Goal: Task Accomplishment & Management: Manage account settings

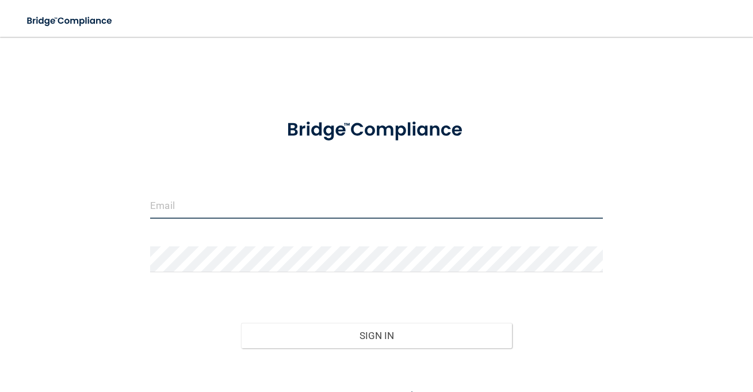
type input "[EMAIL_ADDRESS][DOMAIN_NAME]"
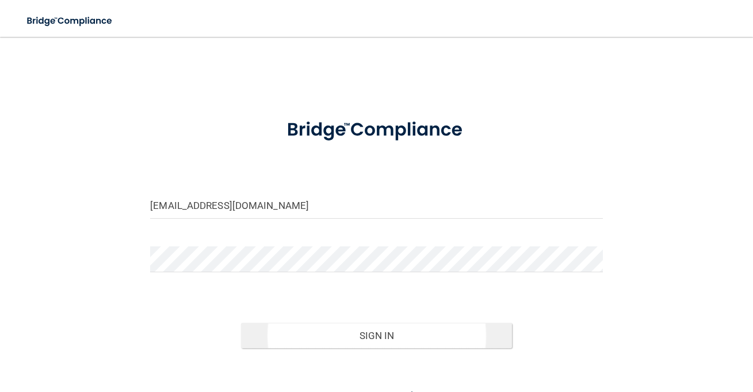
click at [333, 337] on button "Sign In" at bounding box center [377, 335] width 272 height 25
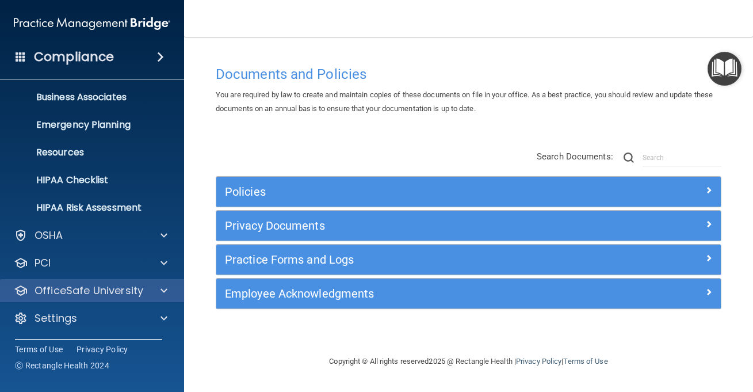
scroll to position [86, 0]
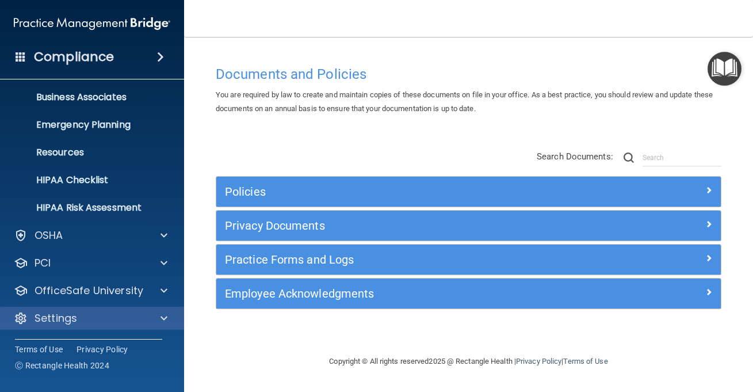
click at [110, 311] on div "Settings" at bounding box center [76, 318] width 143 height 14
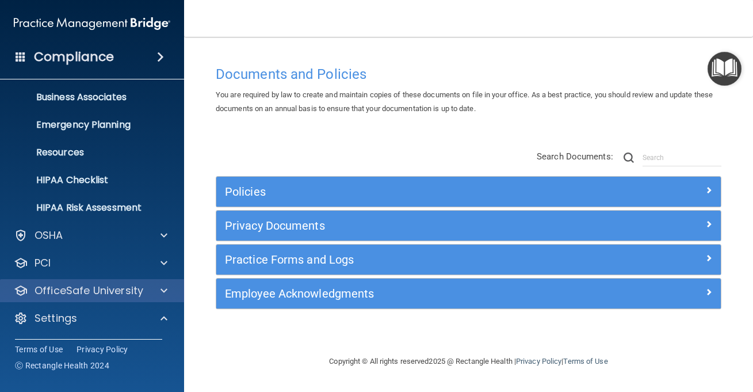
click at [97, 286] on p "OfficeSafe University" at bounding box center [89, 291] width 109 height 14
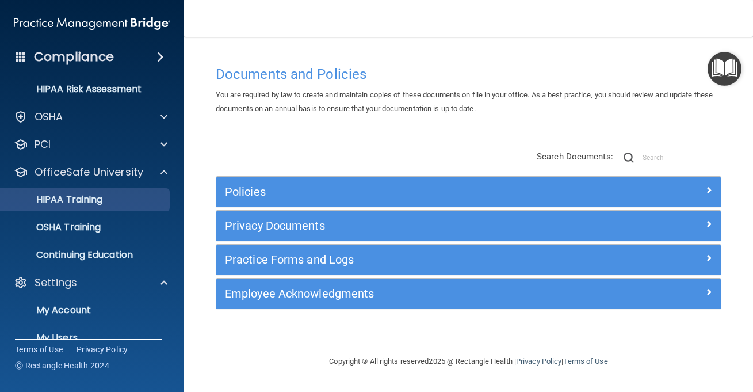
scroll to position [205, 0]
click at [110, 201] on div "HIPAA Training" at bounding box center [85, 199] width 157 height 12
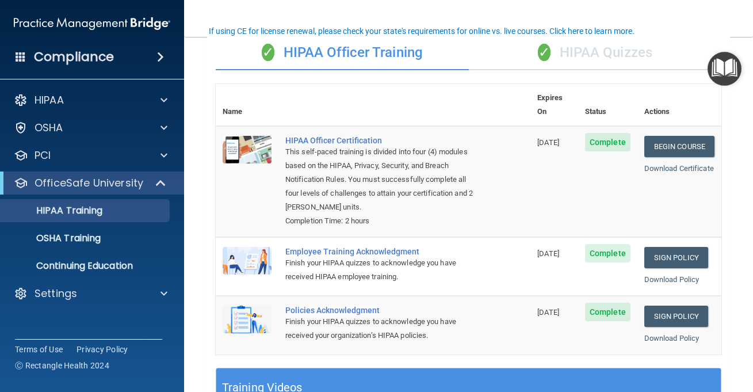
scroll to position [100, 0]
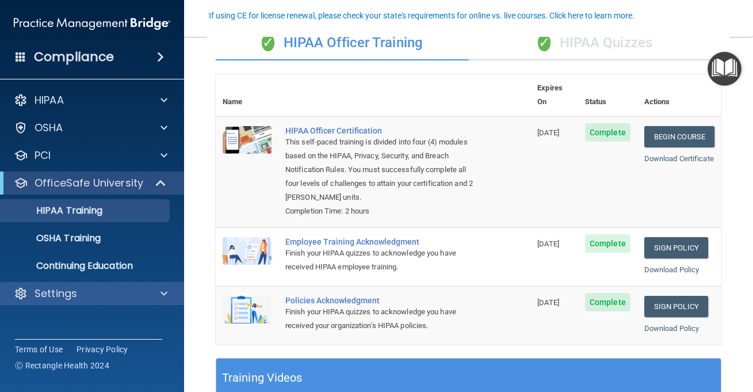
click at [107, 293] on div "Settings" at bounding box center [76, 294] width 143 height 14
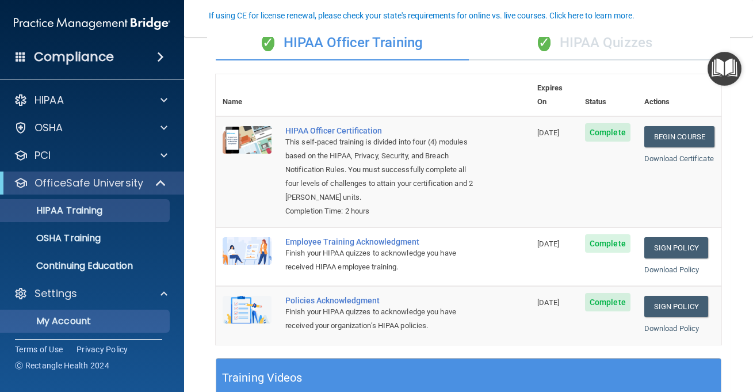
click at [92, 322] on p "My Account" at bounding box center [85, 321] width 157 height 12
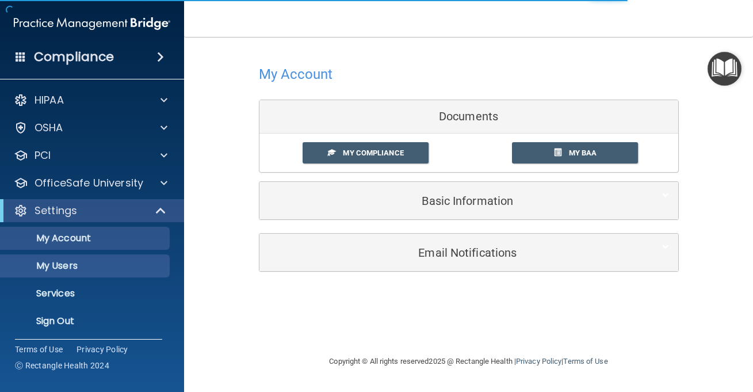
click at [100, 264] on p "My Users" at bounding box center [85, 266] width 157 height 12
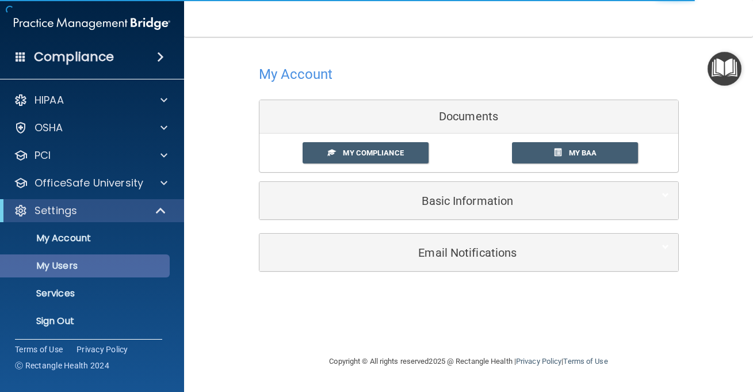
select select "20"
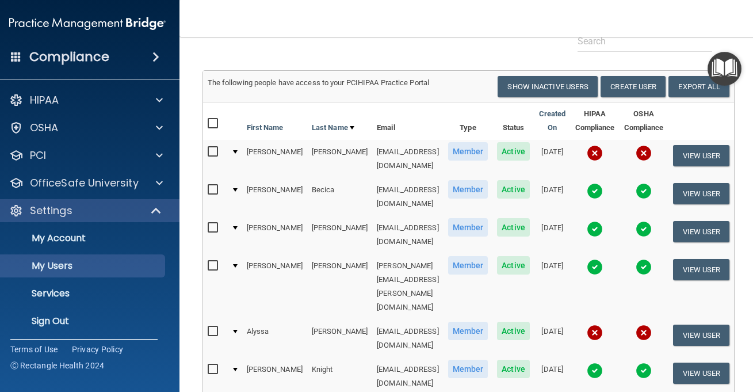
scroll to position [67, 0]
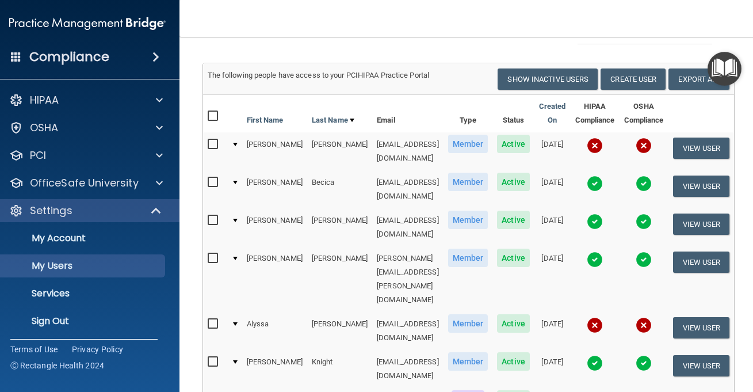
click at [208, 357] on input "checkbox" at bounding box center [214, 361] width 13 height 9
checkbox input "true"
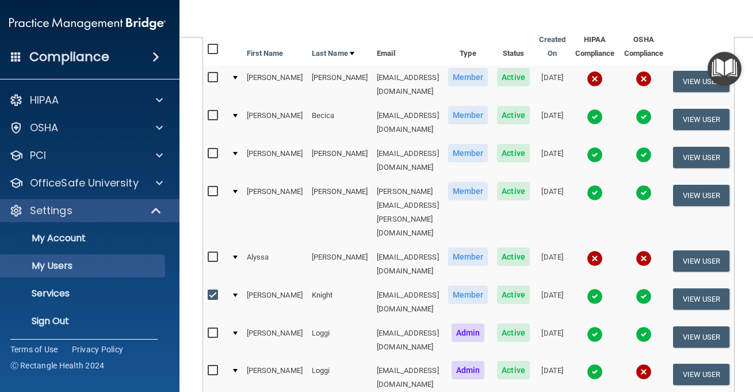
scroll to position [137, 0]
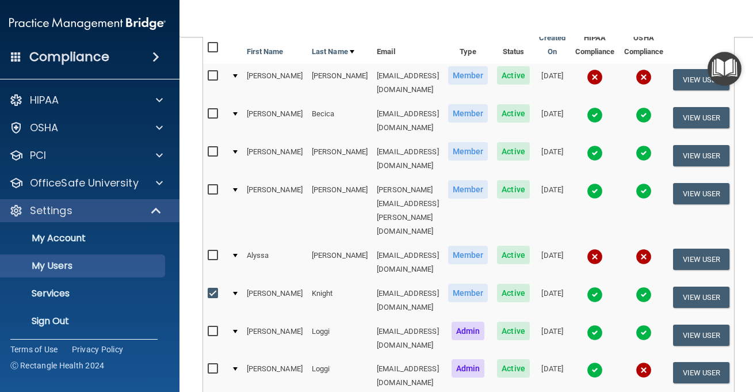
click at [500, 284] on span "Active" at bounding box center [513, 293] width 33 height 18
click at [517, 284] on span "Active" at bounding box center [513, 293] width 33 height 18
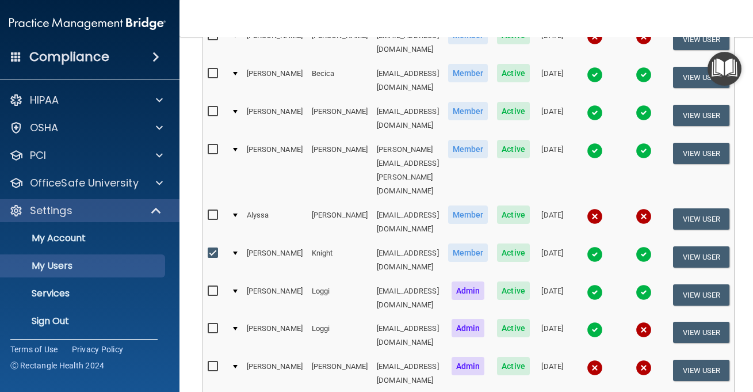
scroll to position [180, 0]
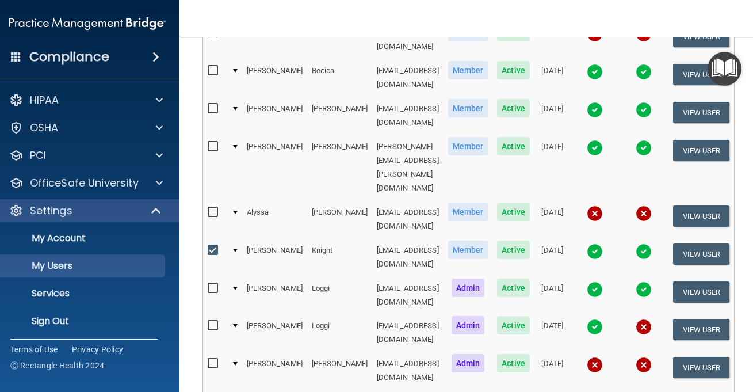
click at [602, 243] on img at bounding box center [595, 251] width 16 height 16
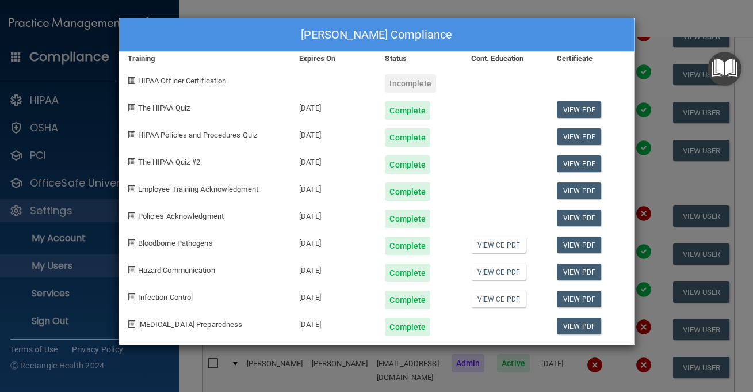
click at [179, 26] on div "Delaney Knight's Compliance" at bounding box center [377, 34] width 516 height 33
click at [405, 357] on div "Delaney Knight's Compliance Training Expires On Status Cont. Education Certific…" at bounding box center [376, 196] width 753 height 392
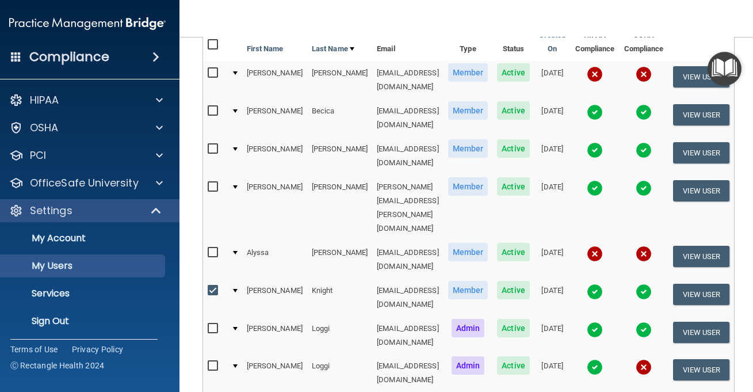
scroll to position [136, 0]
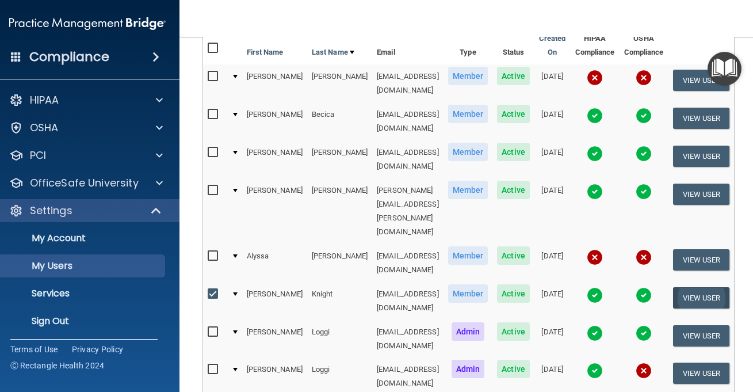
click at [695, 287] on button "View User" at bounding box center [701, 297] width 57 height 21
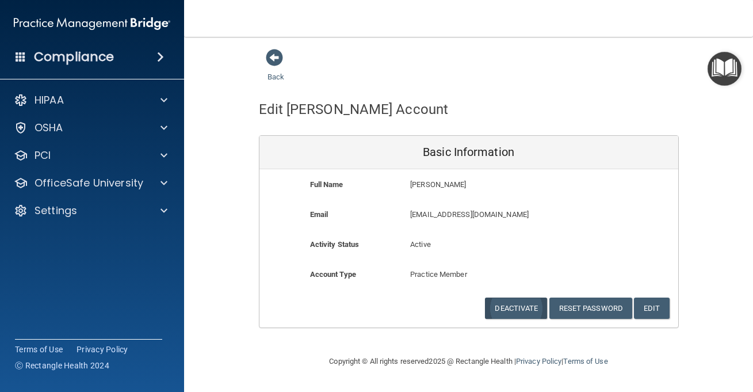
click at [503, 298] on button "Deactivate" at bounding box center [516, 308] width 62 height 21
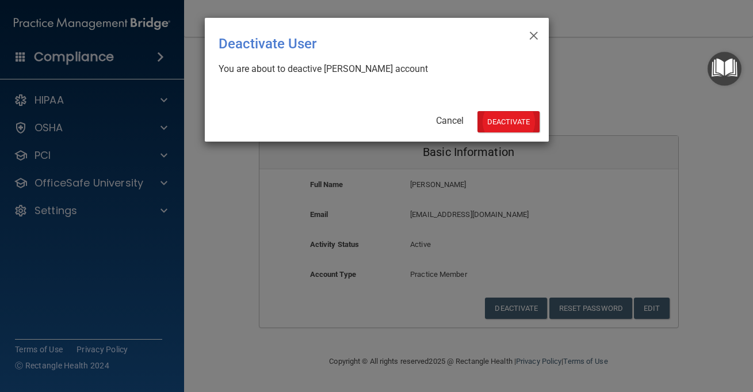
click at [502, 123] on button "Deactivate" at bounding box center [509, 121] width 62 height 21
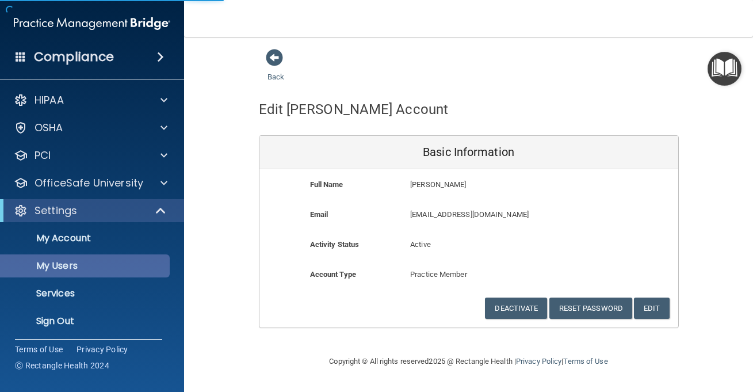
select select "20"
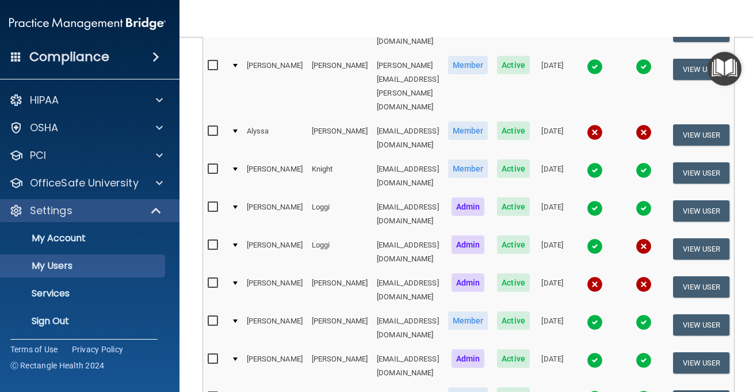
scroll to position [264, 0]
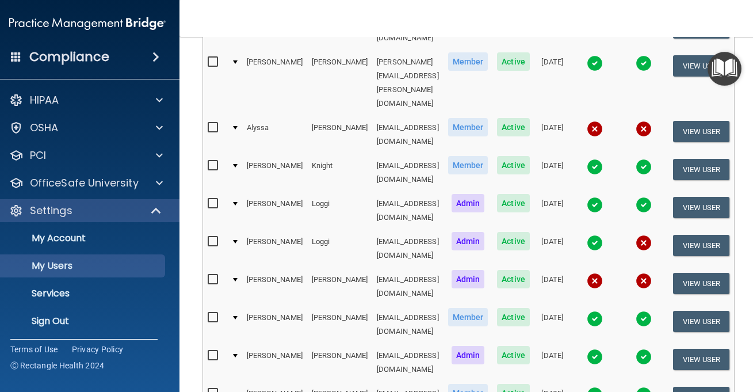
click at [208, 313] on input "checkbox" at bounding box center [214, 317] width 13 height 9
checkbox input "true"
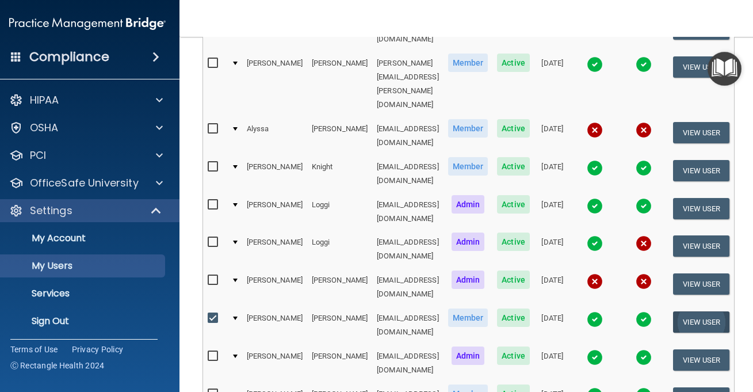
click at [712, 311] on button "View User" at bounding box center [701, 321] width 57 height 21
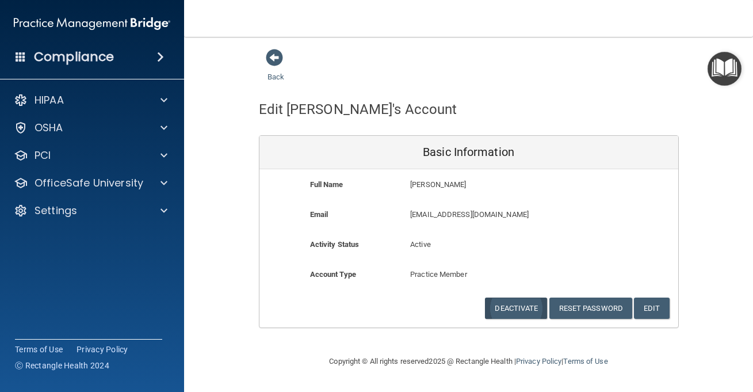
click at [526, 301] on button "Deactivate" at bounding box center [516, 308] width 62 height 21
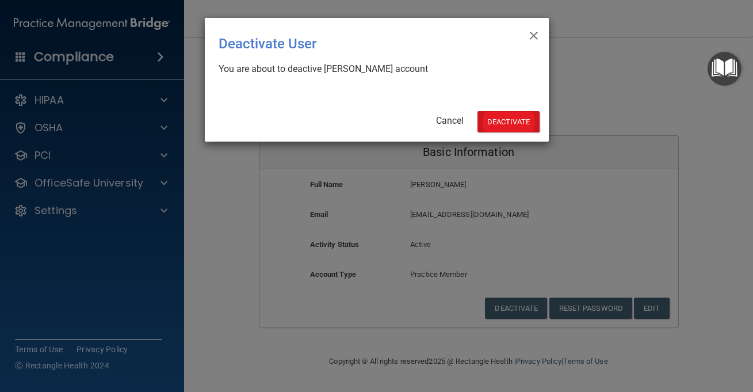
click at [512, 115] on button "Deactivate" at bounding box center [509, 121] width 62 height 21
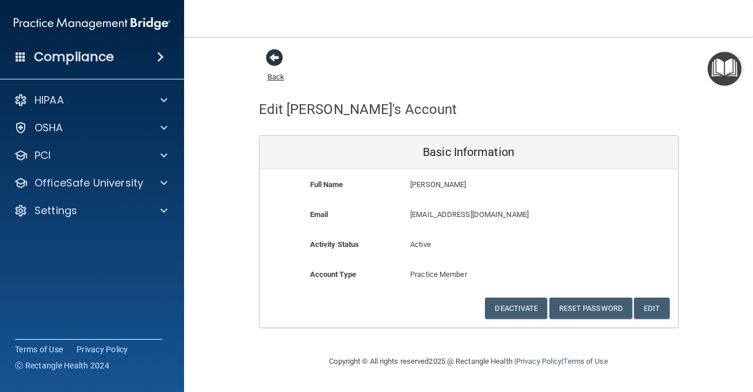
click at [272, 59] on span at bounding box center [274, 57] width 17 height 17
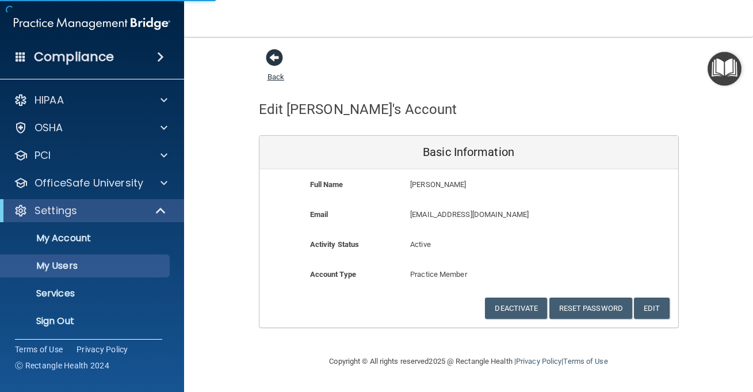
select select "20"
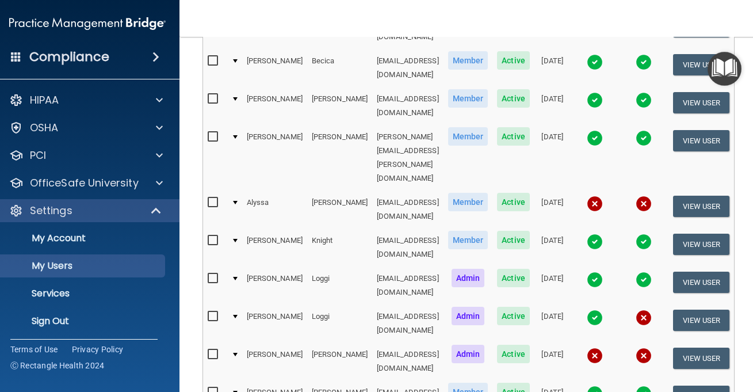
scroll to position [178, 0]
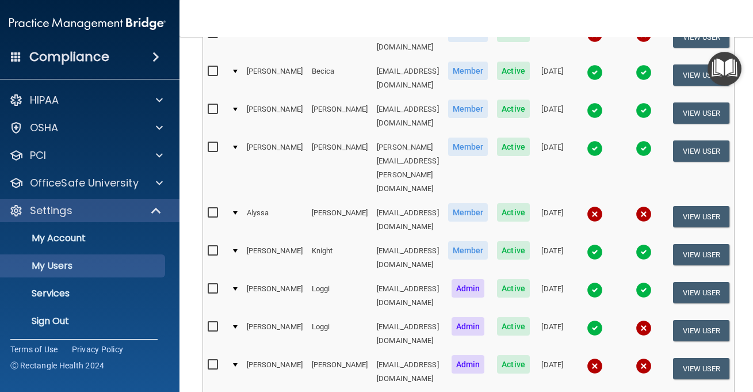
click at [208, 208] on input "checkbox" at bounding box center [214, 212] width 13 height 9
checkbox input "true"
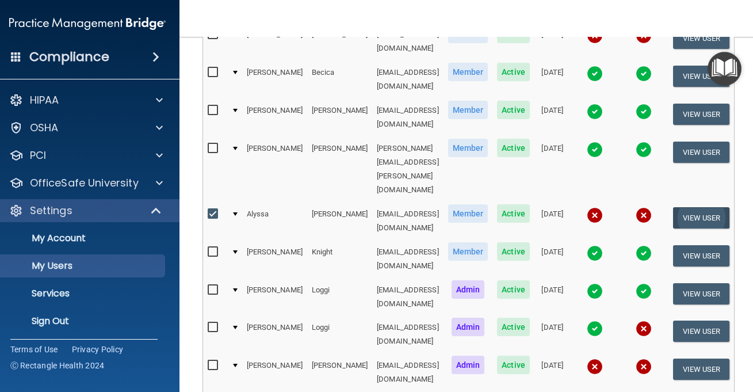
click at [716, 207] on button "View User" at bounding box center [701, 217] width 57 height 21
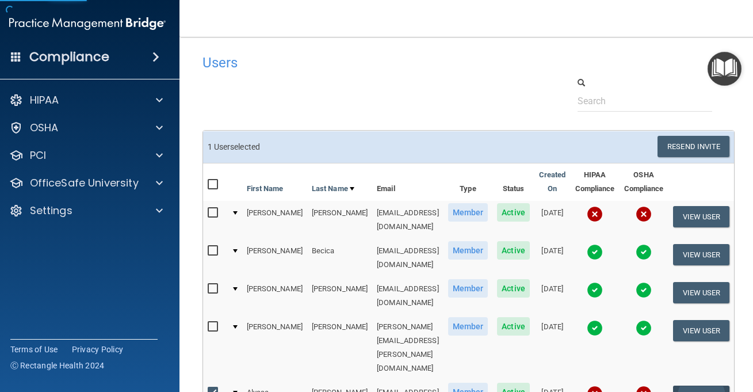
select select "practice_member"
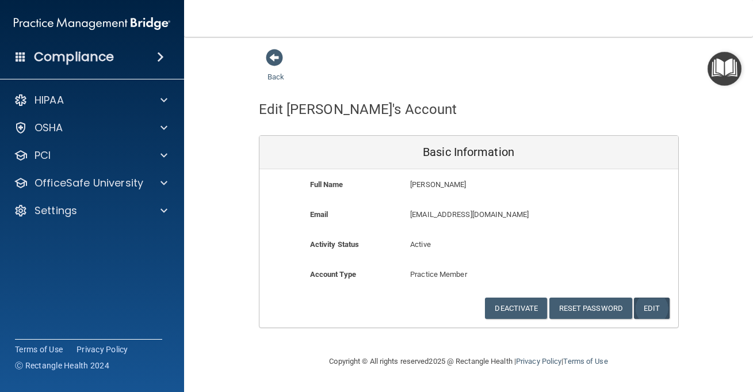
click at [656, 298] on button "Edit" at bounding box center [651, 308] width 35 height 21
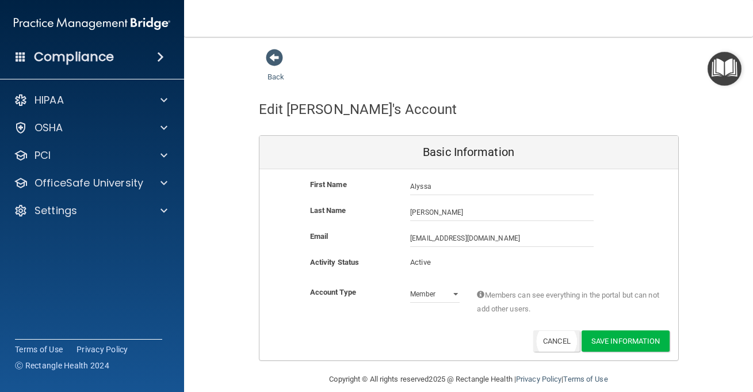
click at [546, 342] on button "Cancel" at bounding box center [557, 340] width 47 height 21
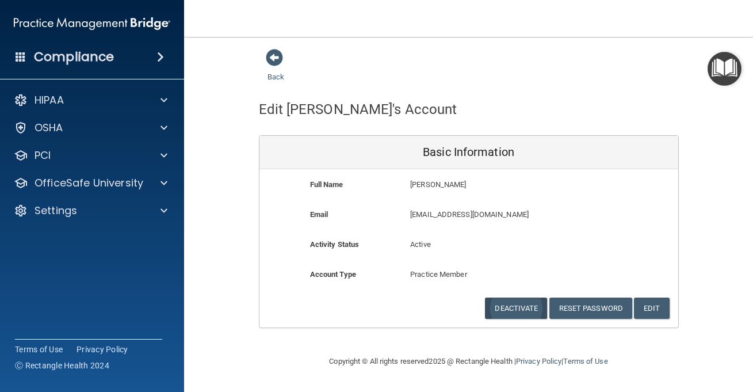
click at [522, 302] on button "Deactivate" at bounding box center [516, 308] width 62 height 21
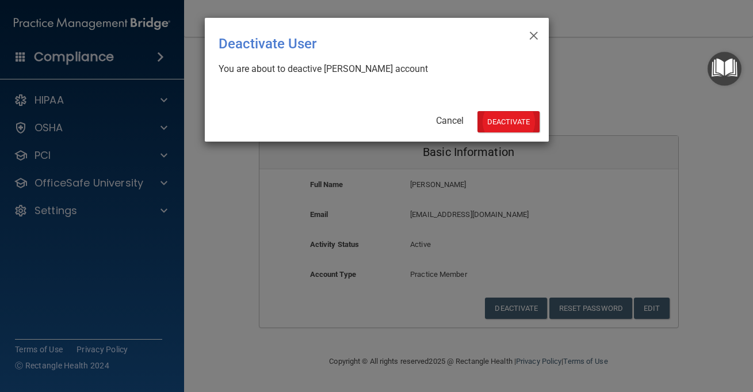
click at [497, 125] on button "Deactivate" at bounding box center [509, 121] width 62 height 21
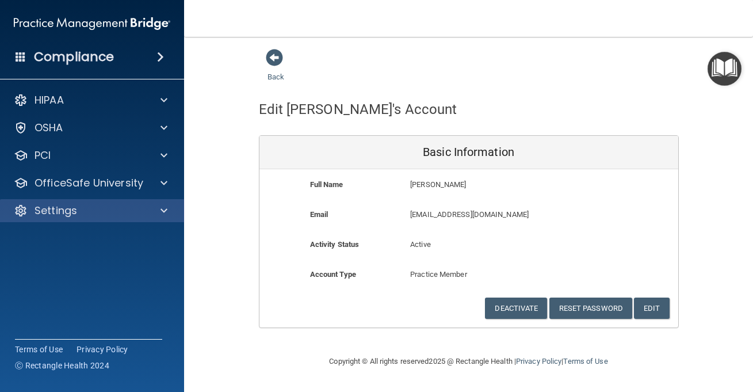
click at [124, 204] on div "Settings" at bounding box center [76, 211] width 143 height 14
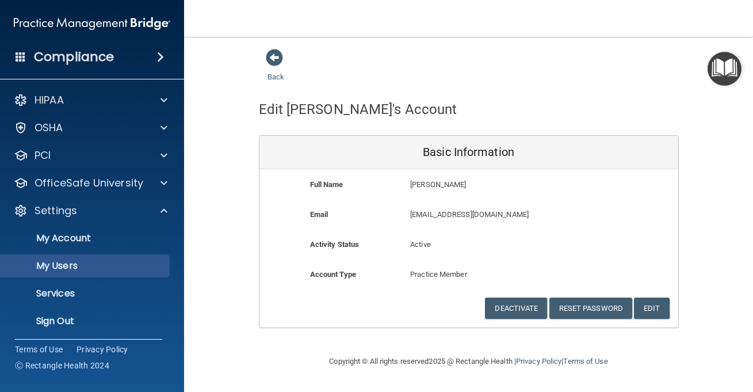
click at [109, 254] on link "My Users" at bounding box center [78, 265] width 181 height 23
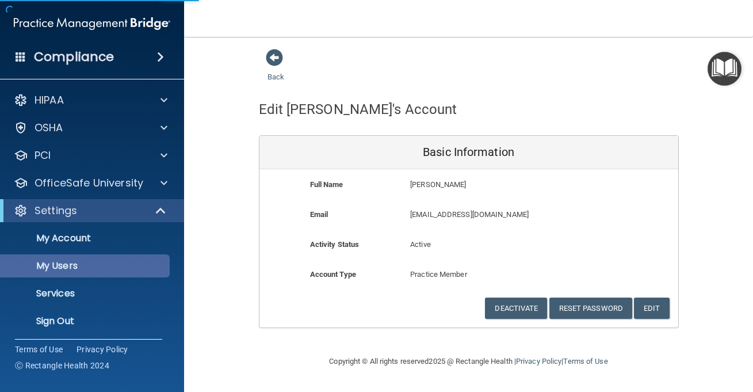
select select "20"
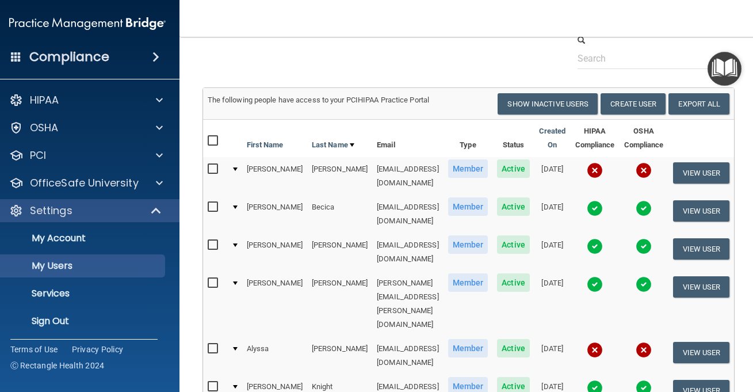
scroll to position [45, 0]
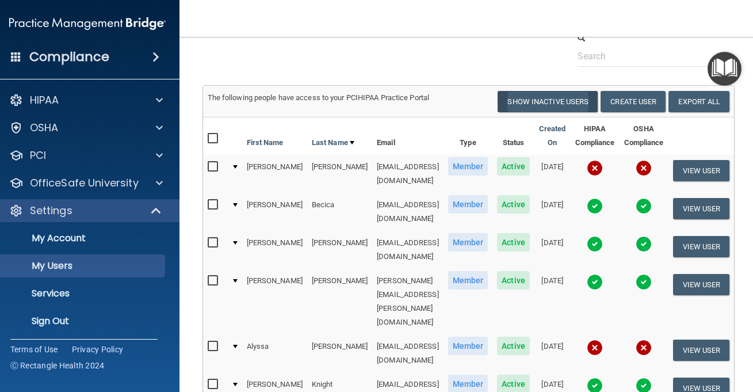
click at [558, 96] on button "Show Inactive Users" at bounding box center [548, 101] width 100 height 21
select select "20"
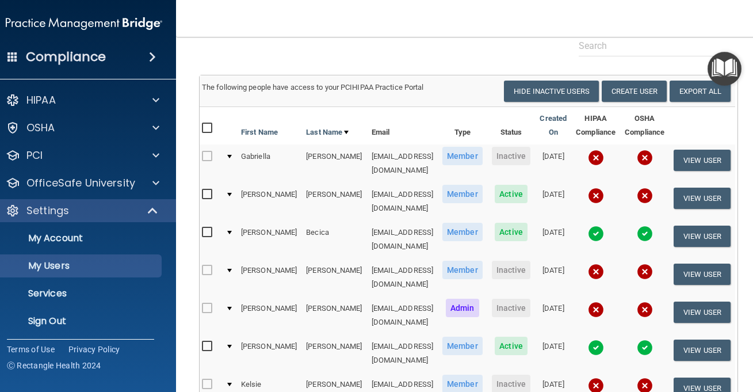
scroll to position [0, 3]
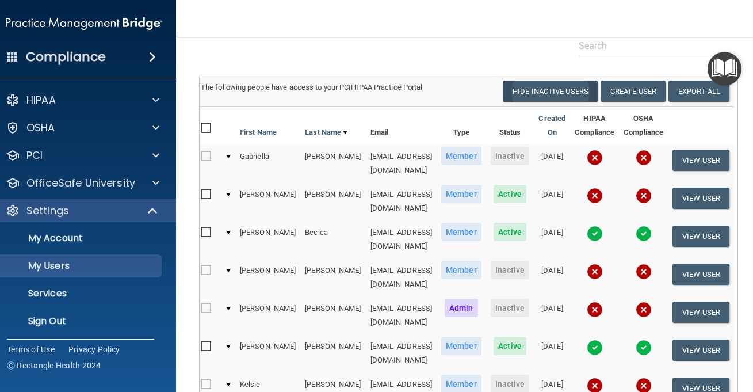
click at [537, 91] on button "Hide Inactive Users" at bounding box center [550, 91] width 95 height 21
select select "20"
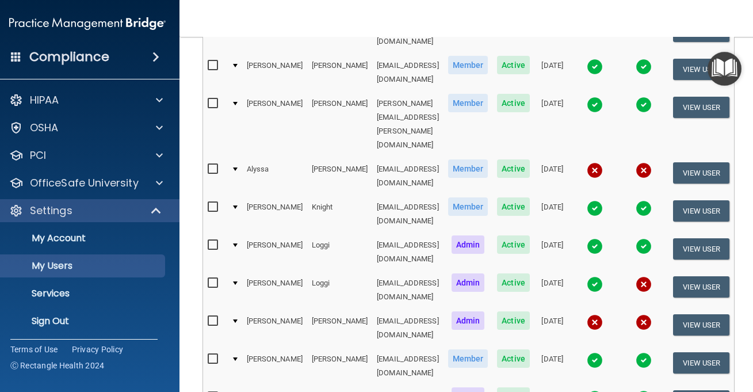
scroll to position [234, 0]
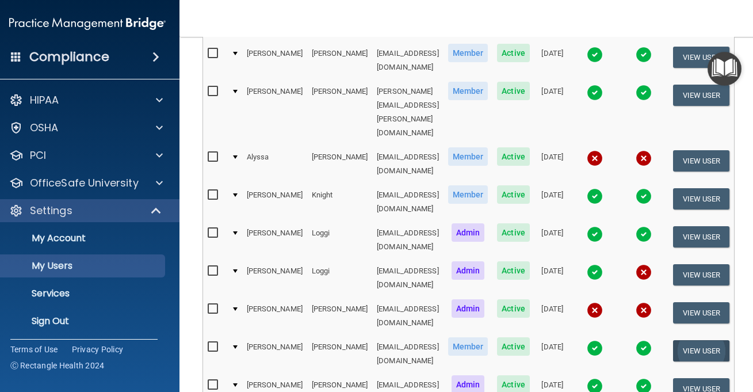
click at [707, 340] on button "View User" at bounding box center [701, 350] width 57 height 21
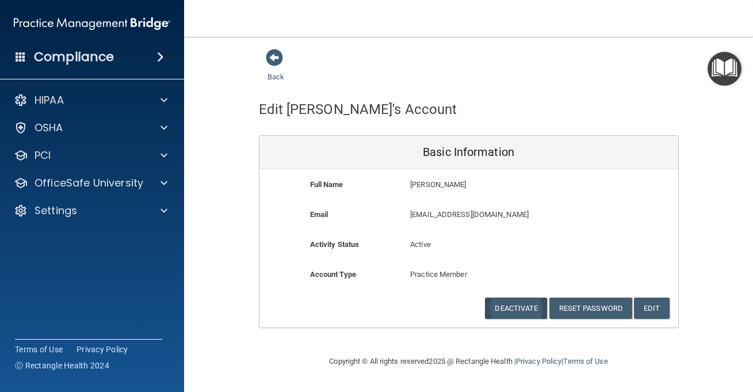
click at [517, 309] on button "Deactivate" at bounding box center [516, 308] width 62 height 21
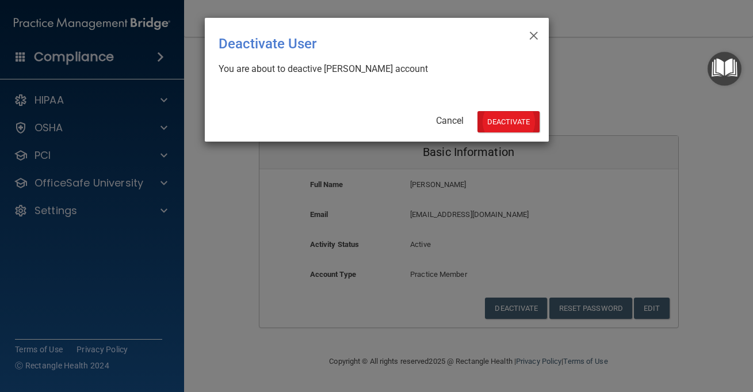
click at [509, 126] on button "Deactivate" at bounding box center [509, 121] width 62 height 21
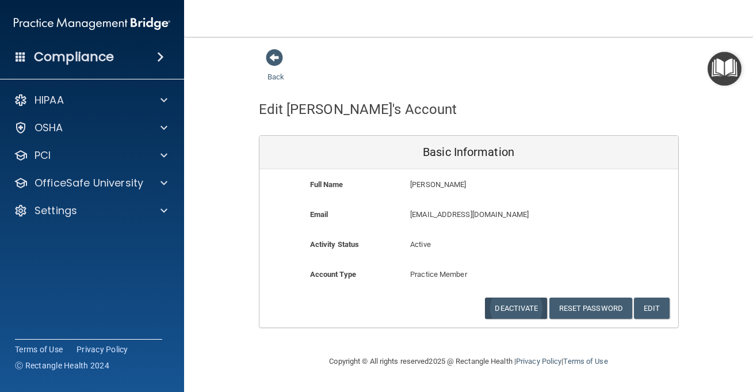
click at [505, 308] on button "Deactivate" at bounding box center [516, 308] width 62 height 21
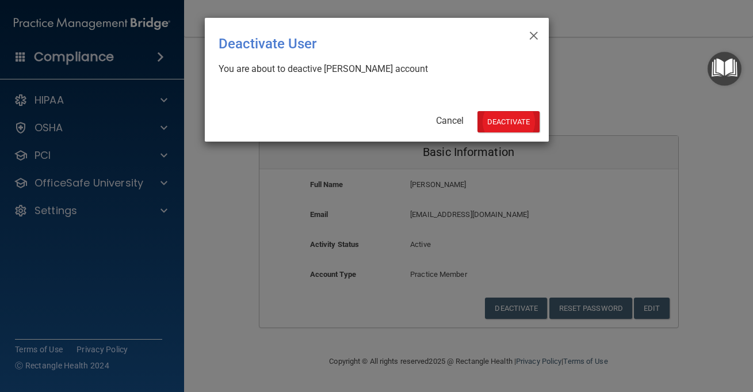
click at [503, 124] on button "Deactivate" at bounding box center [509, 121] width 62 height 21
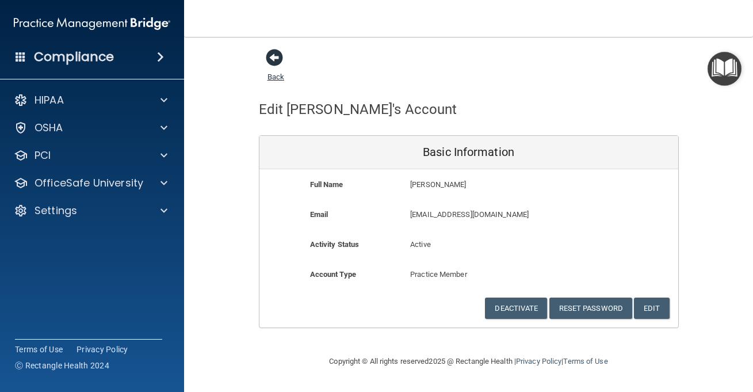
click at [266, 58] on span at bounding box center [274, 57] width 17 height 17
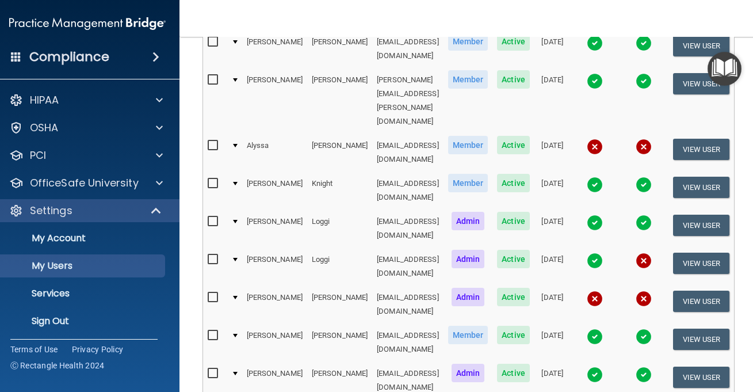
scroll to position [242, 0]
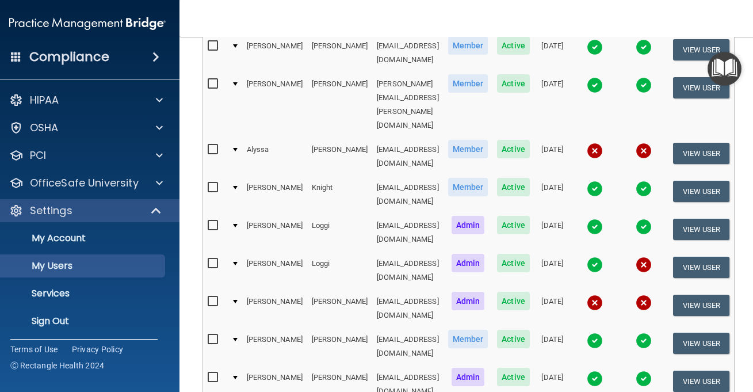
click at [229, 328] on td at bounding box center [235, 347] width 16 height 38
click at [228, 328] on td at bounding box center [235, 347] width 16 height 38
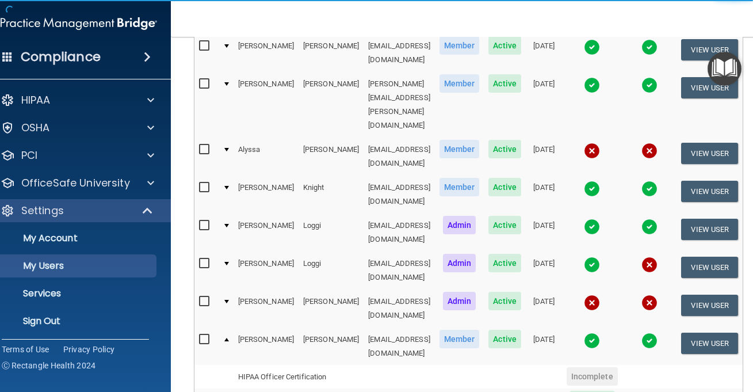
click at [224, 328] on td at bounding box center [226, 346] width 16 height 37
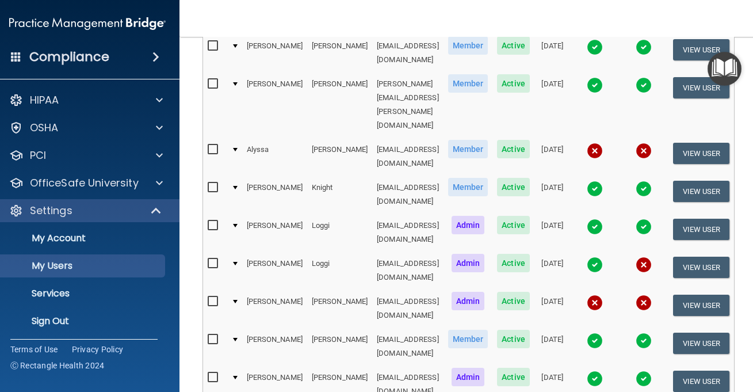
click at [227, 328] on td at bounding box center [235, 347] width 16 height 38
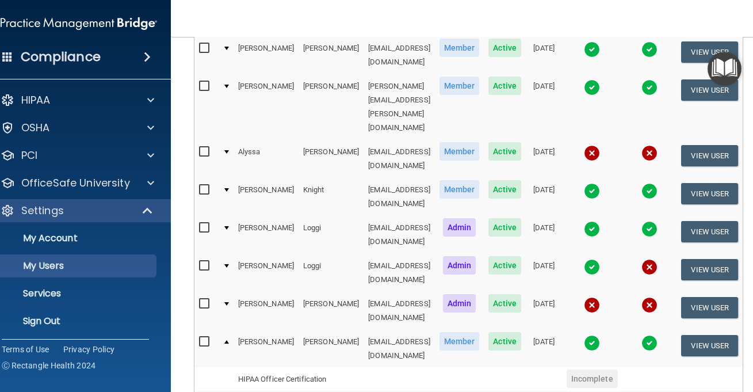
scroll to position [238, 0]
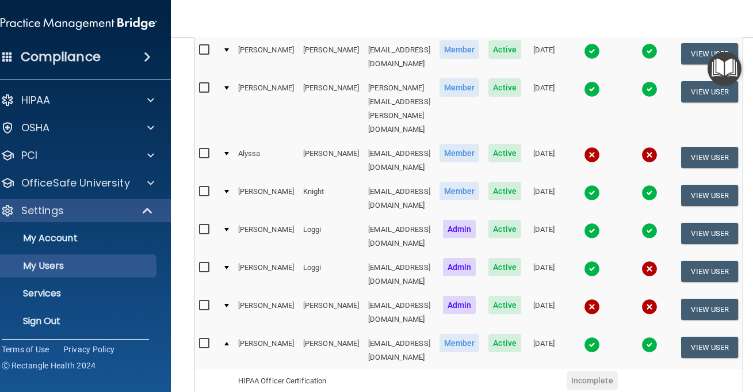
click at [224, 342] on div at bounding box center [226, 343] width 5 height 3
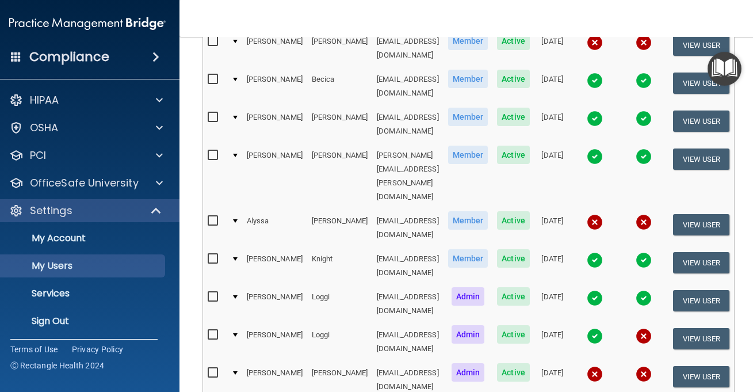
scroll to position [189, 0]
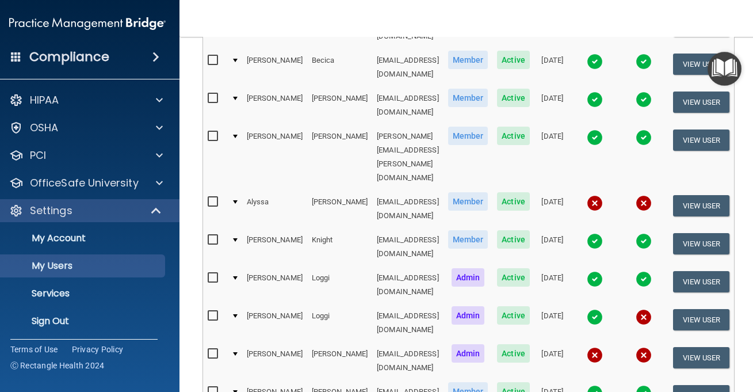
click at [511, 382] on span "Active" at bounding box center [513, 391] width 33 height 18
click at [505, 382] on span "Active" at bounding box center [513, 391] width 33 height 18
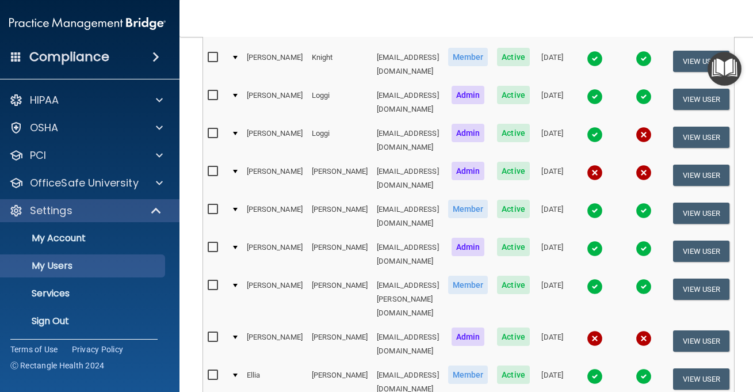
scroll to position [371, 0]
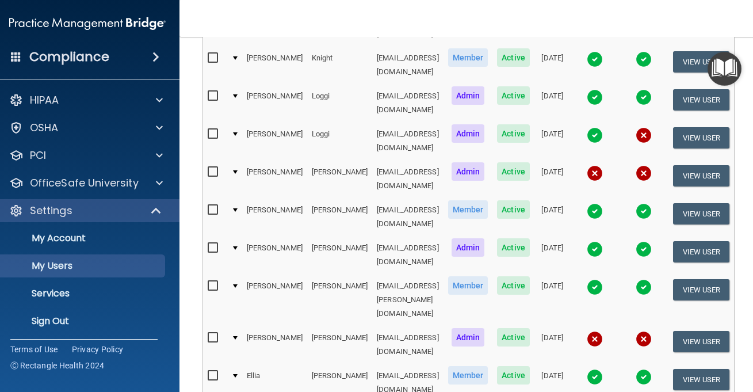
select select "30"
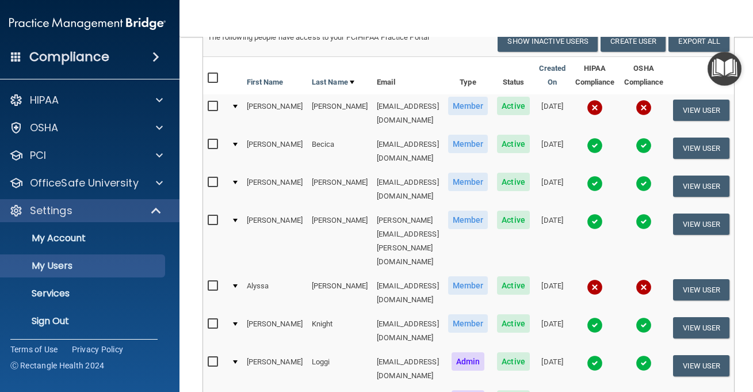
scroll to position [106, 0]
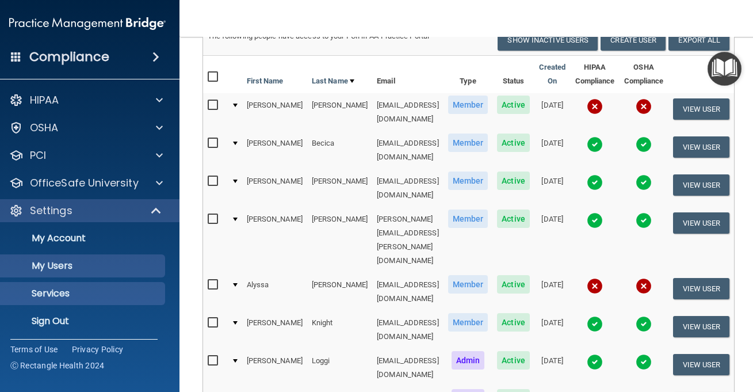
click at [54, 291] on p "Services" at bounding box center [81, 294] width 157 height 12
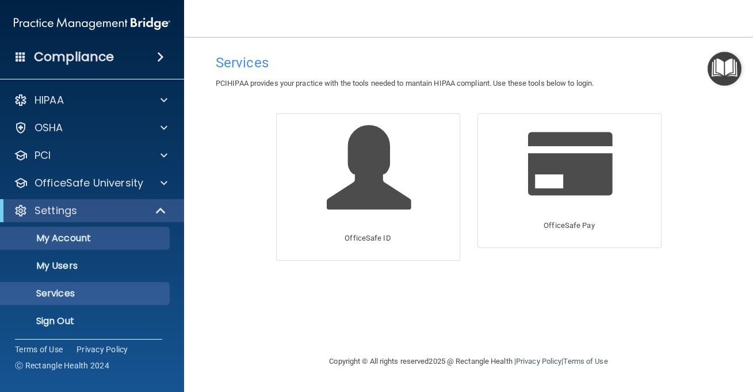
click at [67, 238] on p "My Account" at bounding box center [85, 239] width 157 height 12
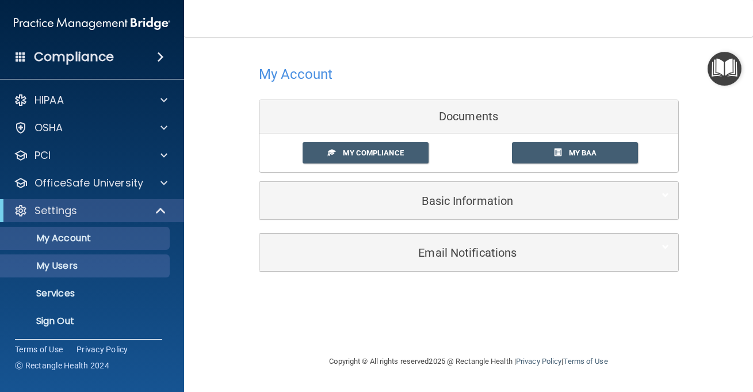
click at [61, 263] on p "My Users" at bounding box center [85, 266] width 157 height 12
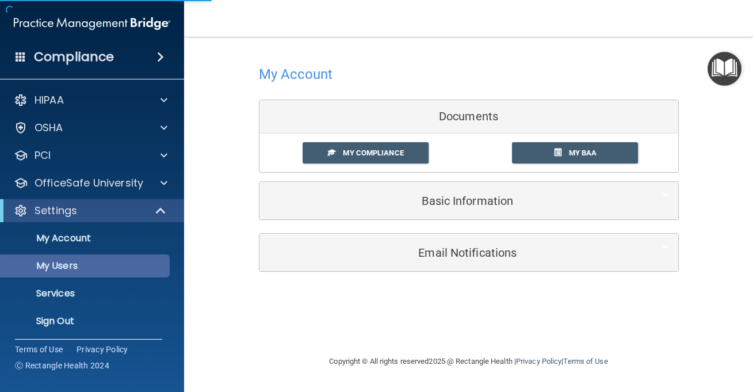
select select "20"
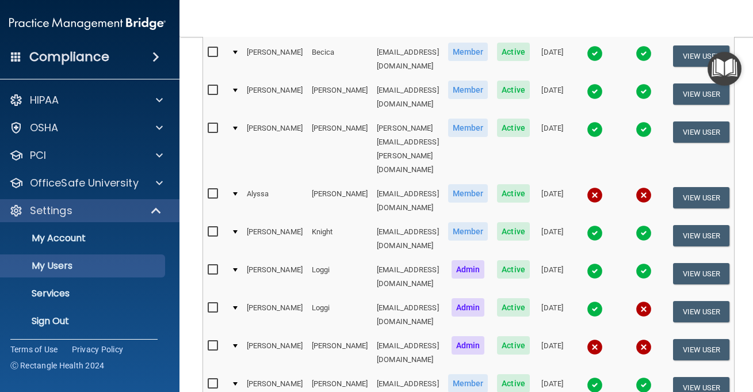
scroll to position [196, 0]
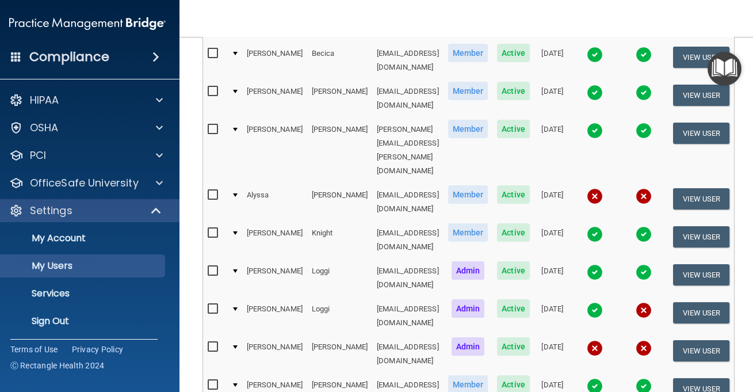
click at [208, 229] on input "checkbox" at bounding box center [214, 233] width 13 height 9
checkbox input "true"
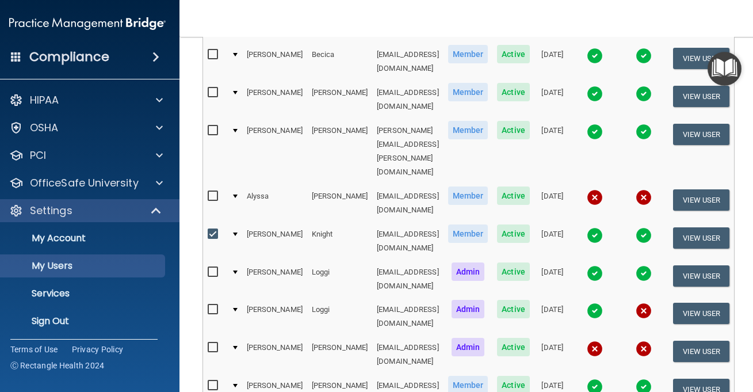
click at [208, 381] on input "checkbox" at bounding box center [214, 385] width 13 height 9
checkbox input "true"
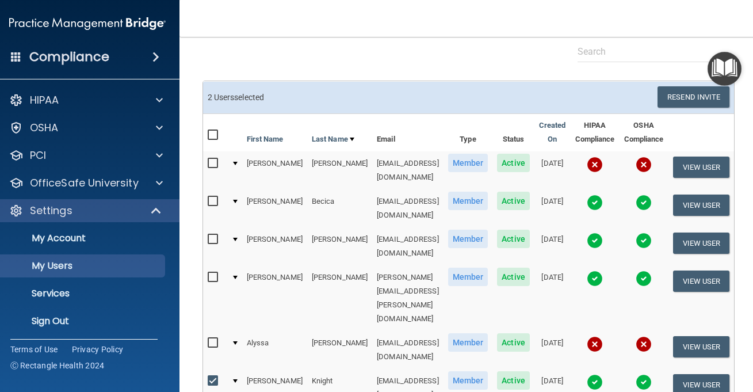
scroll to position [49, 0]
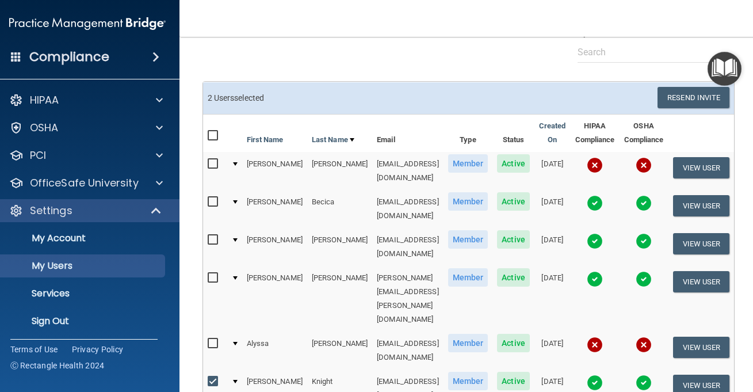
click at [208, 377] on input "checkbox" at bounding box center [214, 381] width 13 height 9
checkbox input "false"
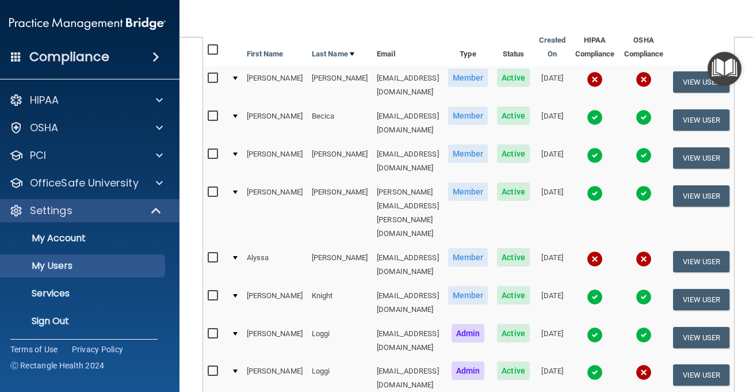
scroll to position [149, 0]
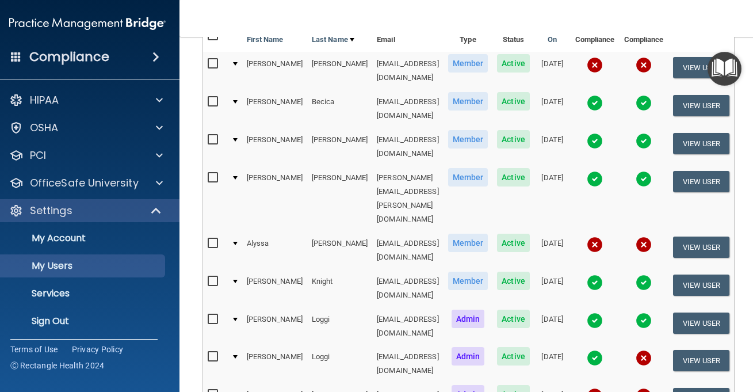
checkbox input "false"
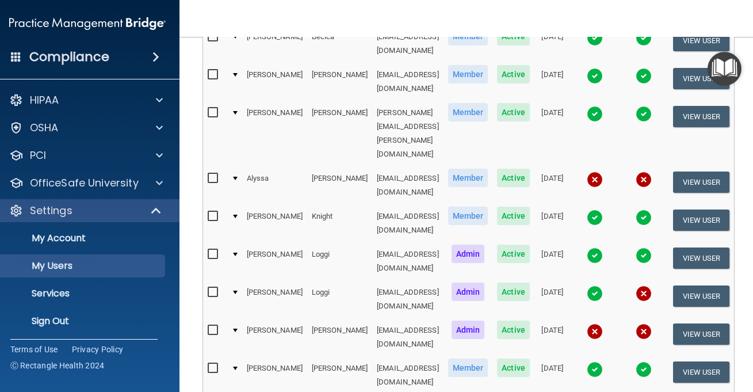
scroll to position [226, 0]
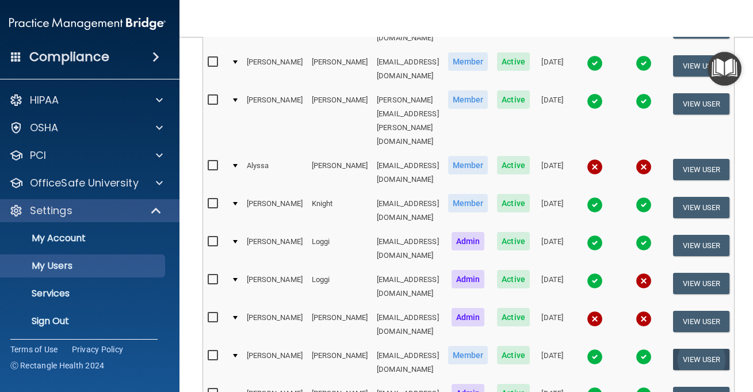
click at [703, 349] on button "View User" at bounding box center [701, 359] width 57 height 21
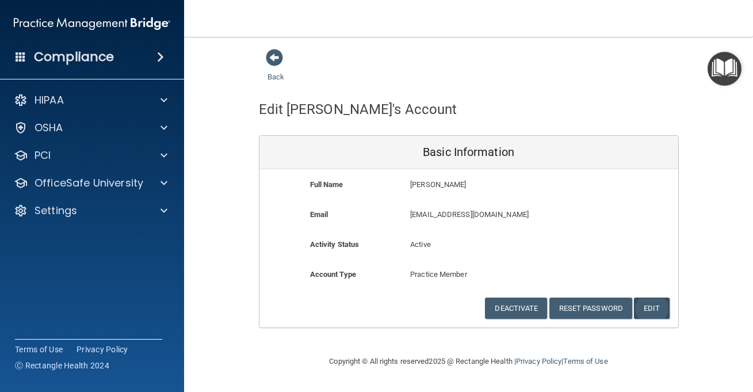
click at [654, 300] on button "Edit" at bounding box center [651, 308] width 35 height 21
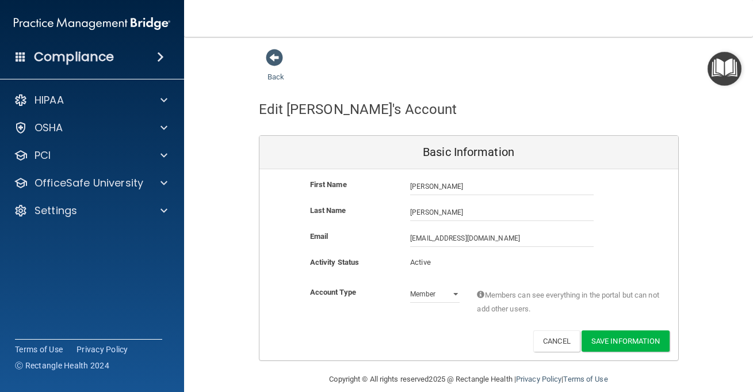
click at [441, 262] on p "Active" at bounding box center [435, 263] width 50 height 14
click at [428, 263] on p "Active" at bounding box center [435, 263] width 50 height 14
drag, startPoint x: 432, startPoint y: 263, endPoint x: 391, endPoint y: 263, distance: 40.9
click at [391, 263] on div "Activity Status Active Active" at bounding box center [469, 266] width 419 height 21
click at [498, 288] on span "Members can see everything in the portal but can not add other users." at bounding box center [569, 302] width 184 height 28
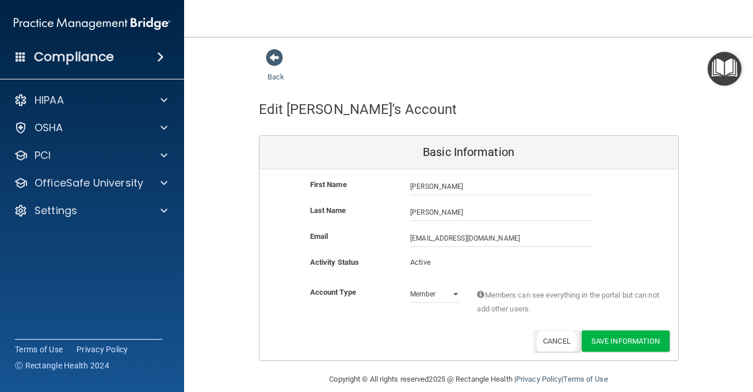
click at [549, 342] on button "Cancel" at bounding box center [557, 340] width 47 height 21
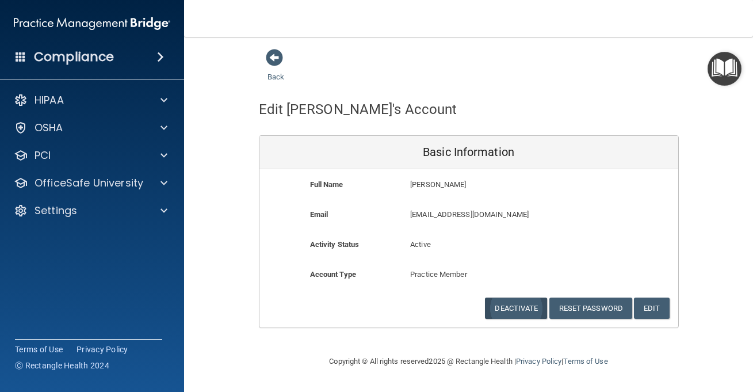
click at [520, 299] on button "Deactivate" at bounding box center [516, 308] width 62 height 21
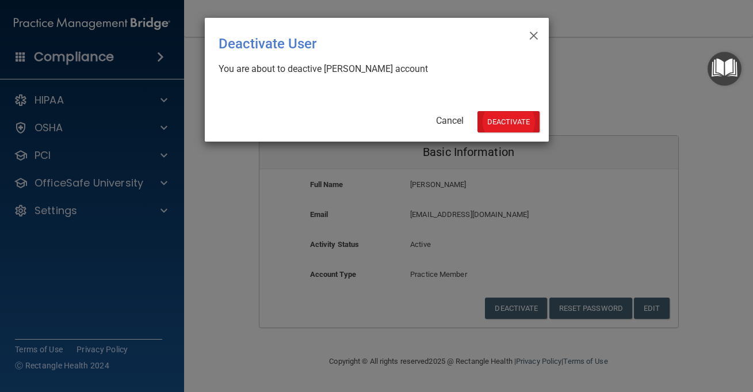
click at [501, 119] on button "Deactivate" at bounding box center [509, 121] width 62 height 21
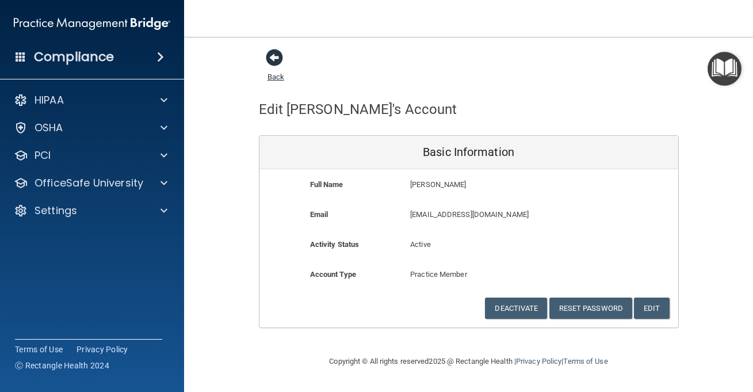
click at [271, 52] on span at bounding box center [274, 57] width 17 height 17
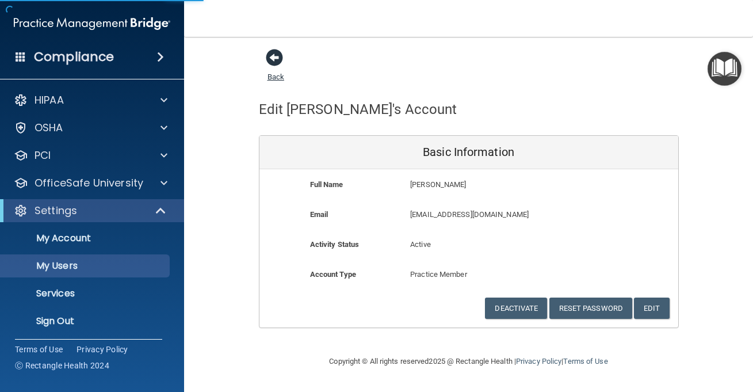
select select "20"
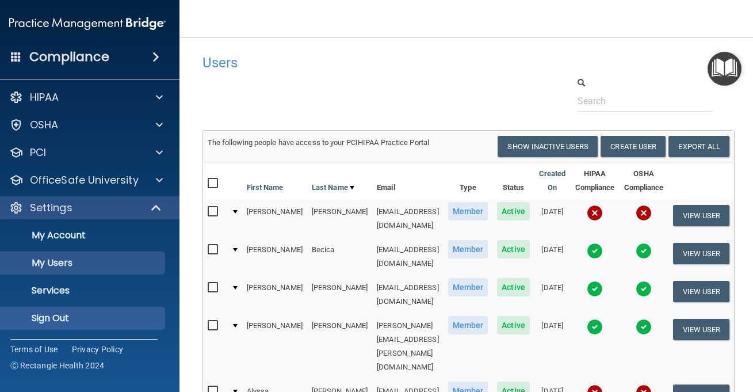
scroll to position [3, 0]
click at [41, 319] on p "Sign Out" at bounding box center [81, 319] width 157 height 12
